Goal: Navigation & Orientation: Find specific page/section

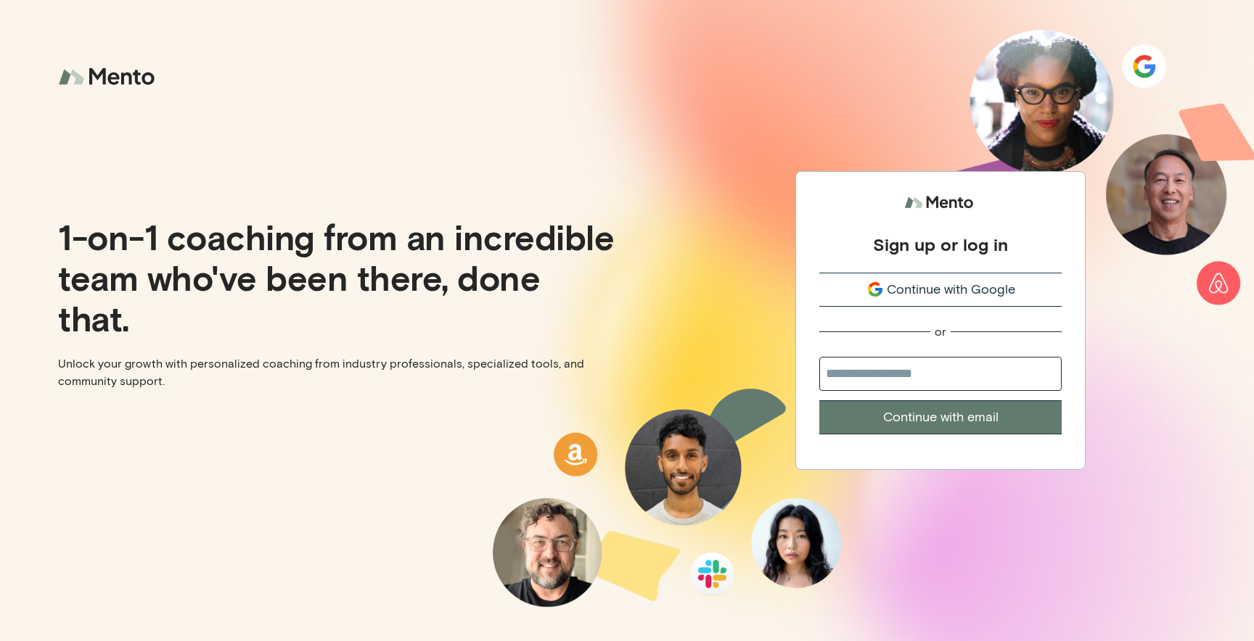
click at [927, 282] on span "Continue with Google" at bounding box center [951, 290] width 128 height 20
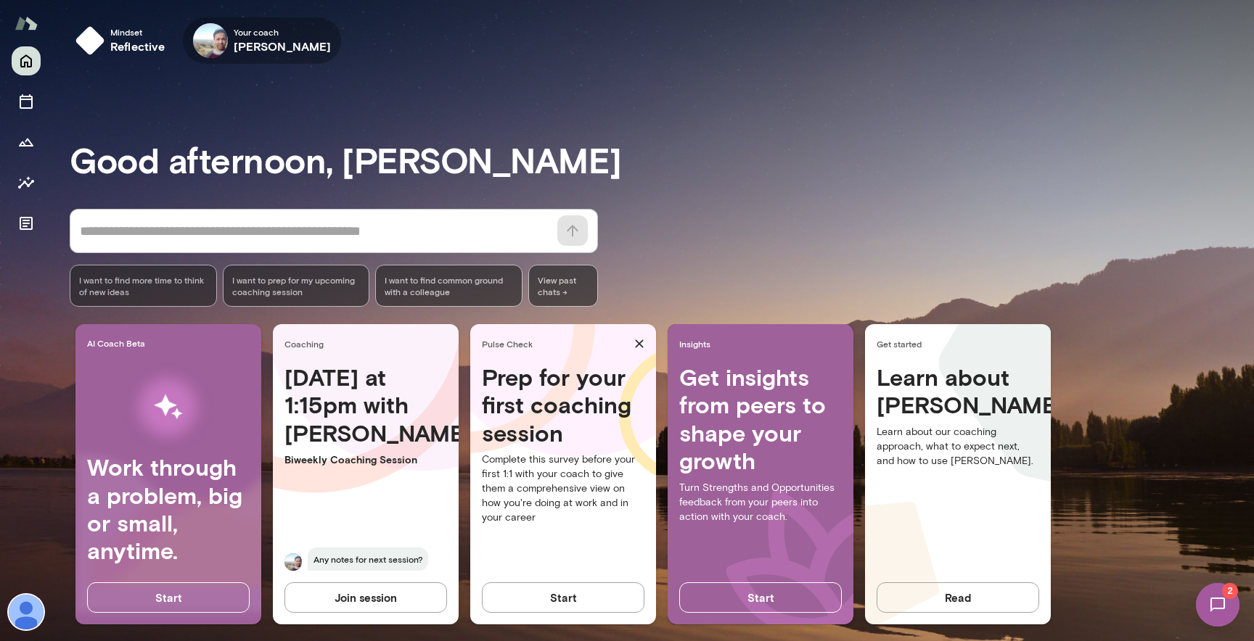
click at [0, 0] on icon "button" at bounding box center [0, 0] width 0 height 0
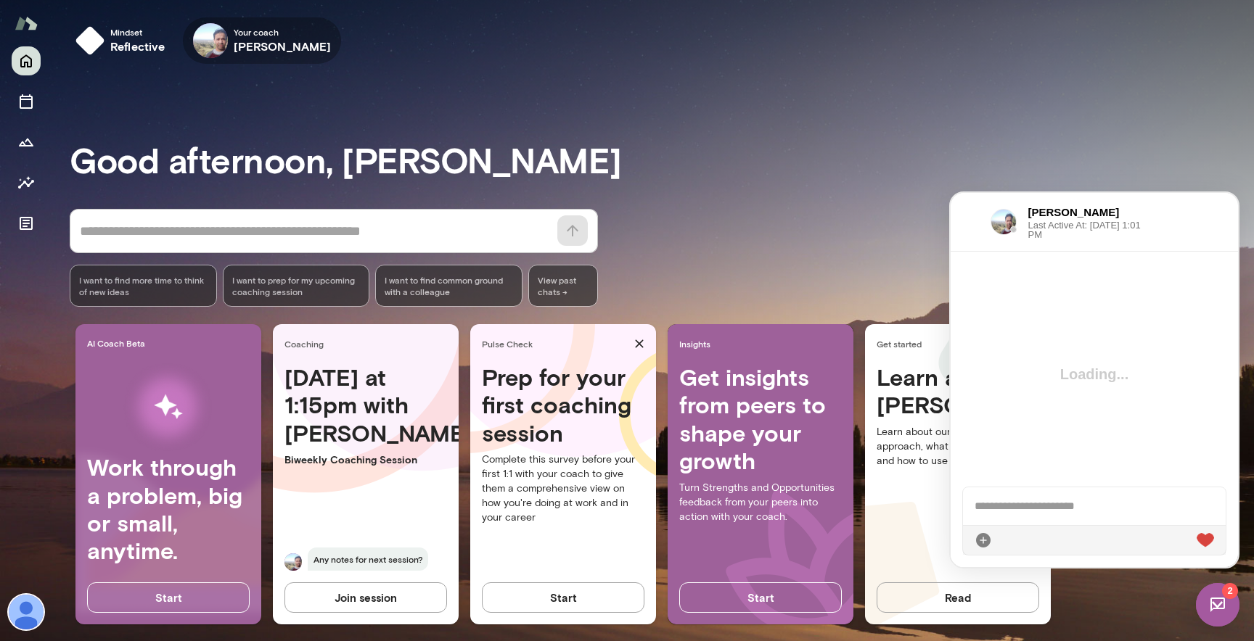
scroll to position [3283, 0]
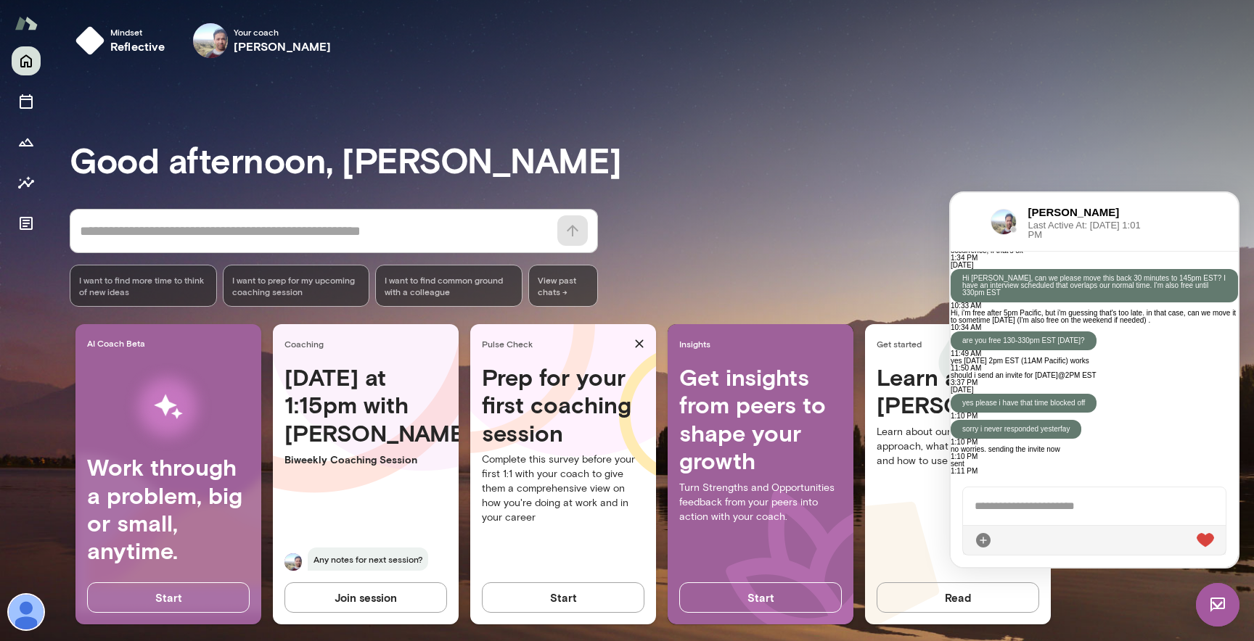
click at [1030, 545] on div at bounding box center [1094, 540] width 263 height 30
click at [1030, 514] on div at bounding box center [1094, 507] width 263 height 38
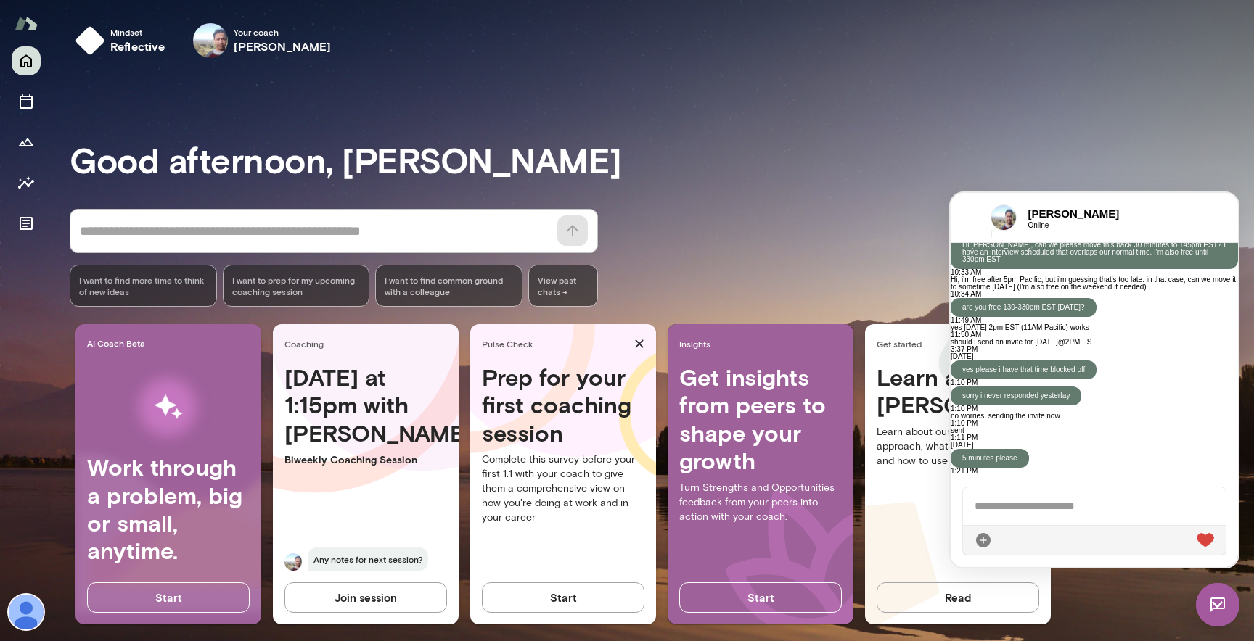
scroll to position [3455, 0]
